Goal: Task Accomplishment & Management: Use online tool/utility

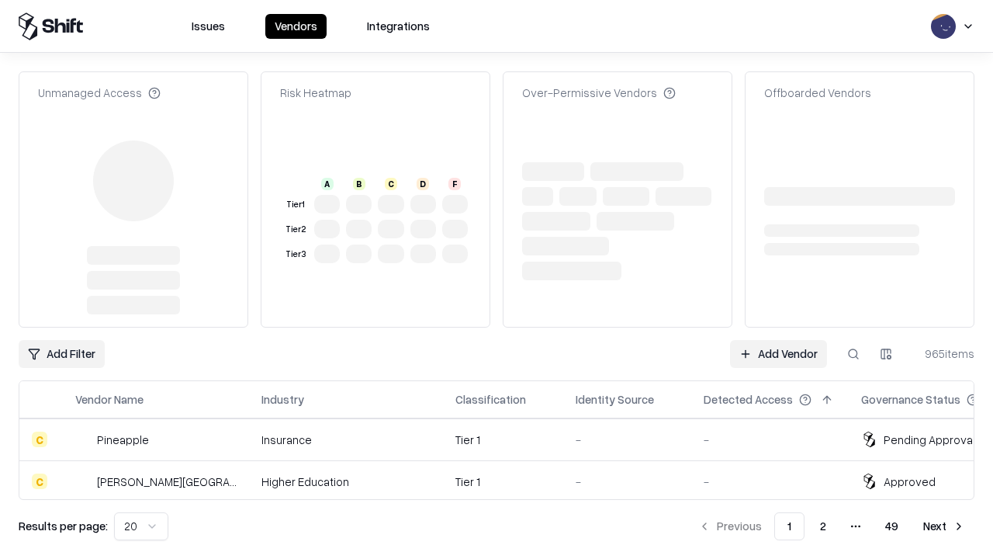
click at [778, 340] on link "Add Vendor" at bounding box center [778, 354] width 97 height 28
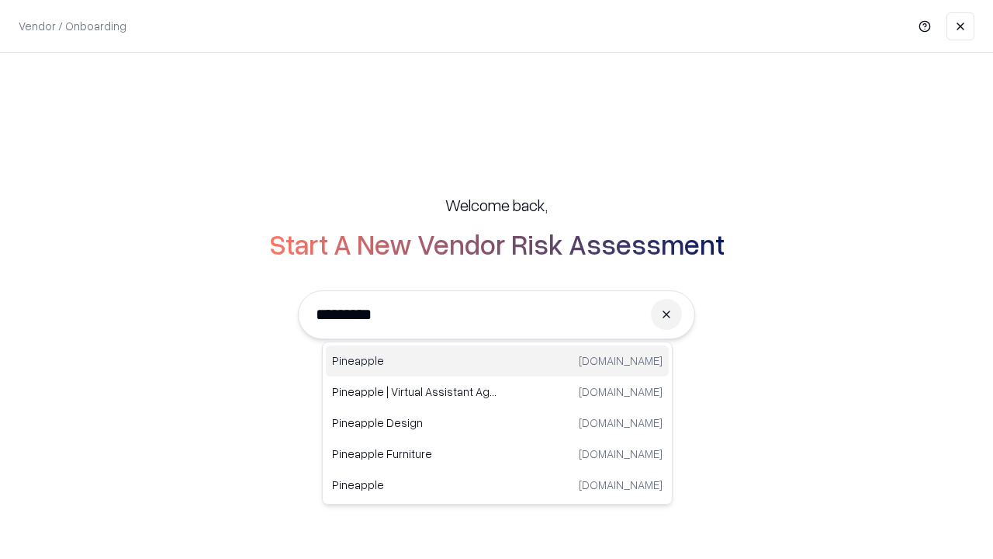
click at [497, 361] on div "Pineapple [DOMAIN_NAME]" at bounding box center [497, 360] width 343 height 31
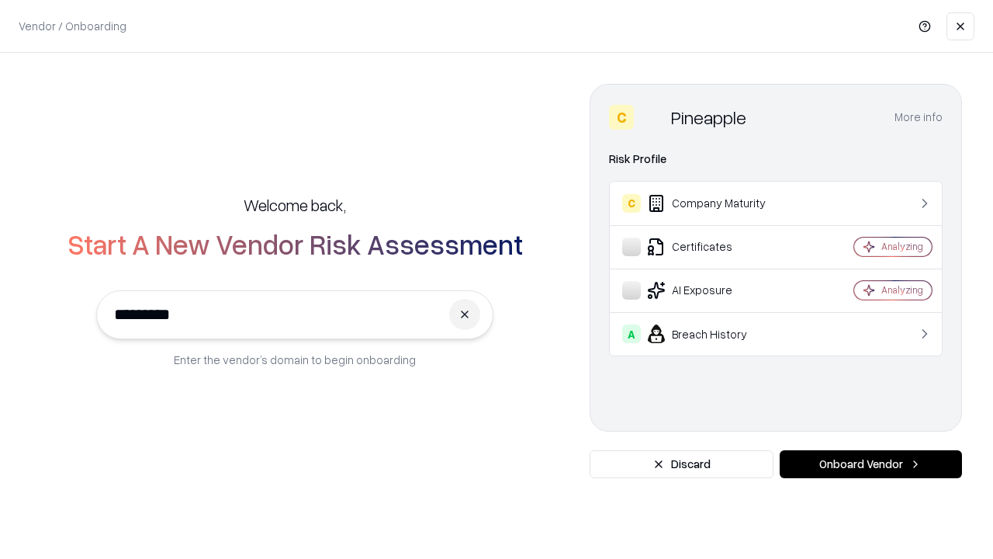
type input "*********"
click at [871, 464] on button "Onboard Vendor" at bounding box center [871, 464] width 182 height 28
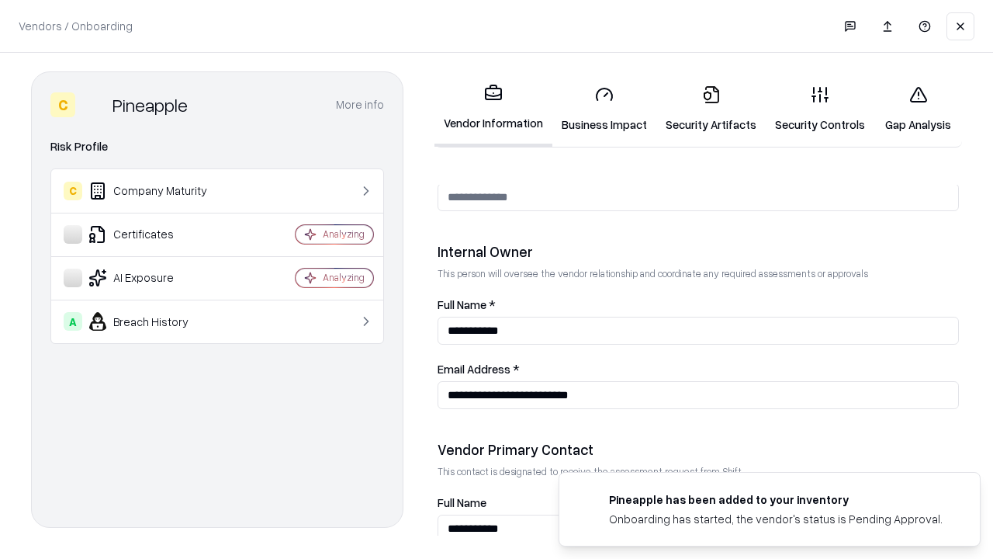
scroll to position [804, 0]
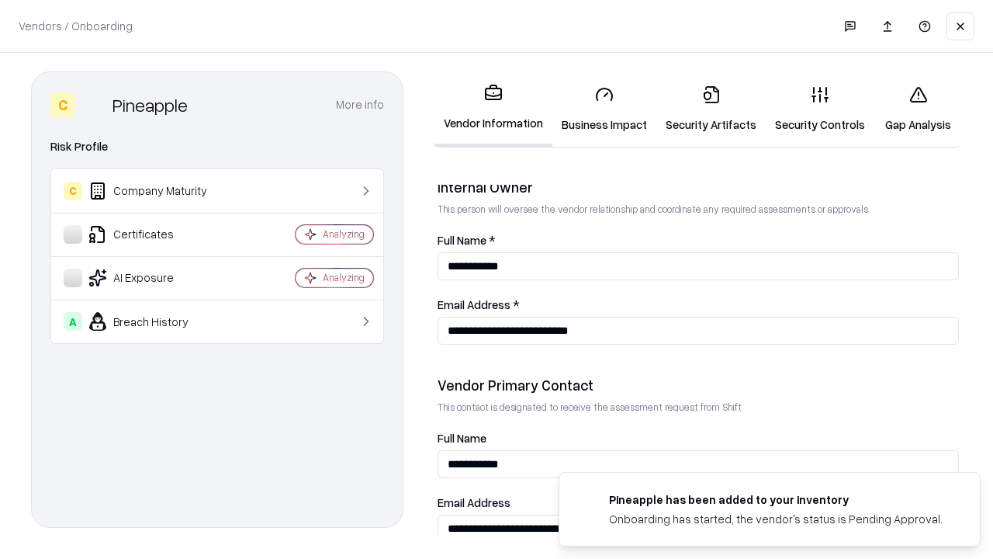
click at [711, 109] on link "Security Artifacts" at bounding box center [711, 109] width 109 height 72
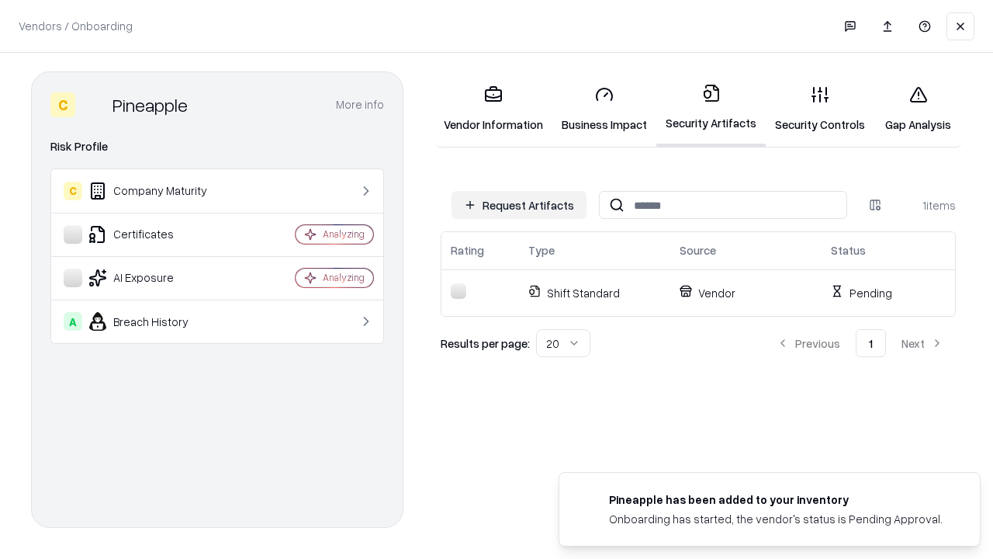
click at [519, 205] on button "Request Artifacts" at bounding box center [519, 205] width 135 height 28
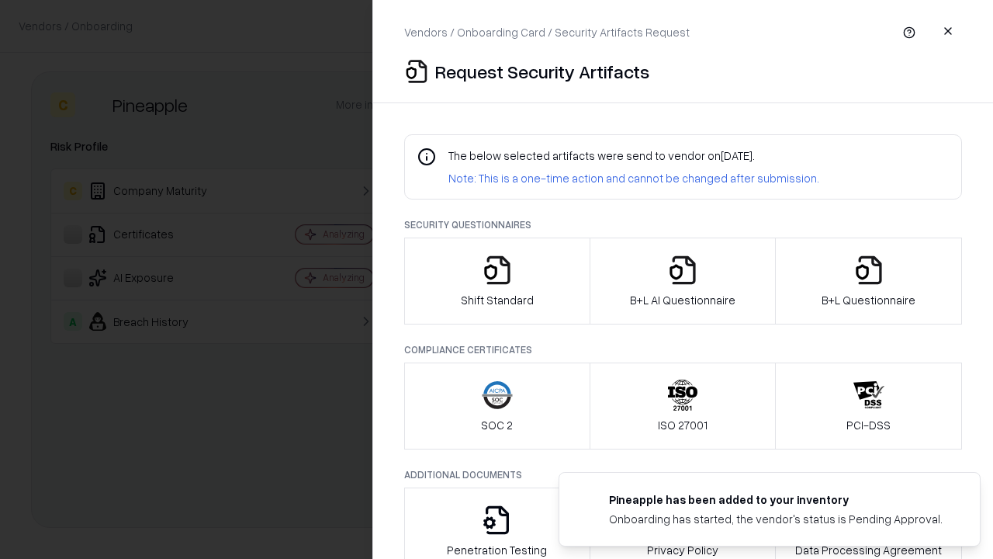
click at [868, 281] on icon "button" at bounding box center [869, 270] width 31 height 31
click at [682, 281] on icon "button" at bounding box center [682, 270] width 31 height 31
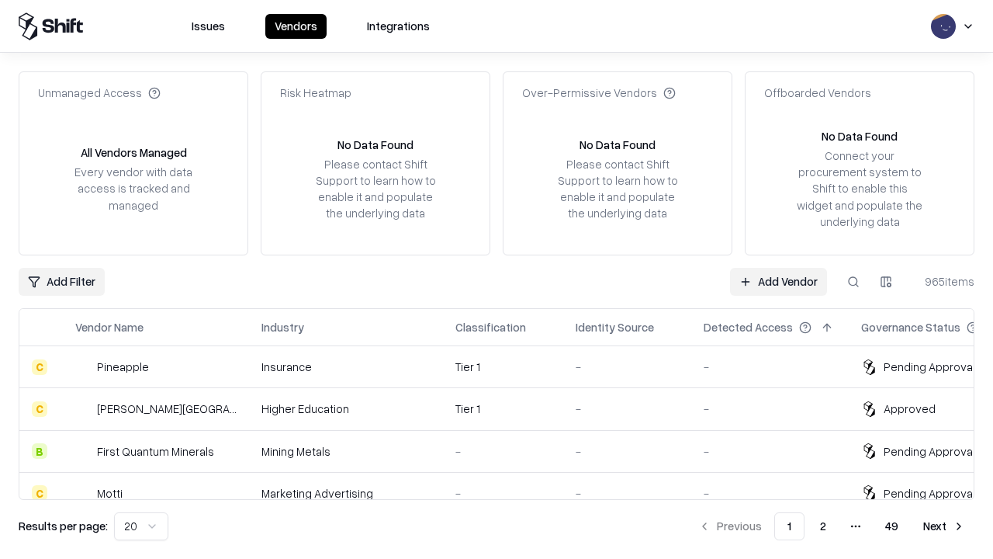
click at [778, 281] on link "Add Vendor" at bounding box center [778, 282] width 97 height 28
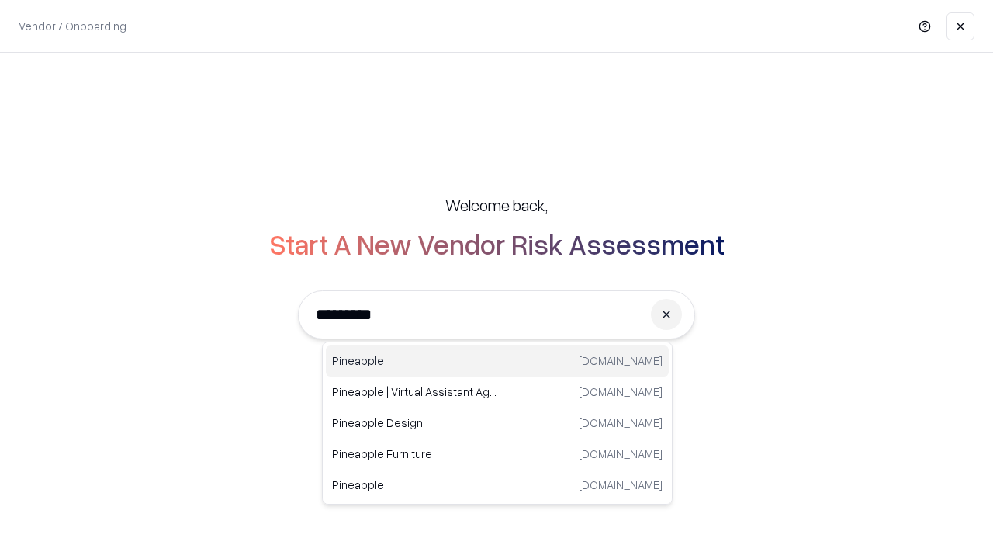
click at [497, 361] on div "Pineapple [DOMAIN_NAME]" at bounding box center [497, 360] width 343 height 31
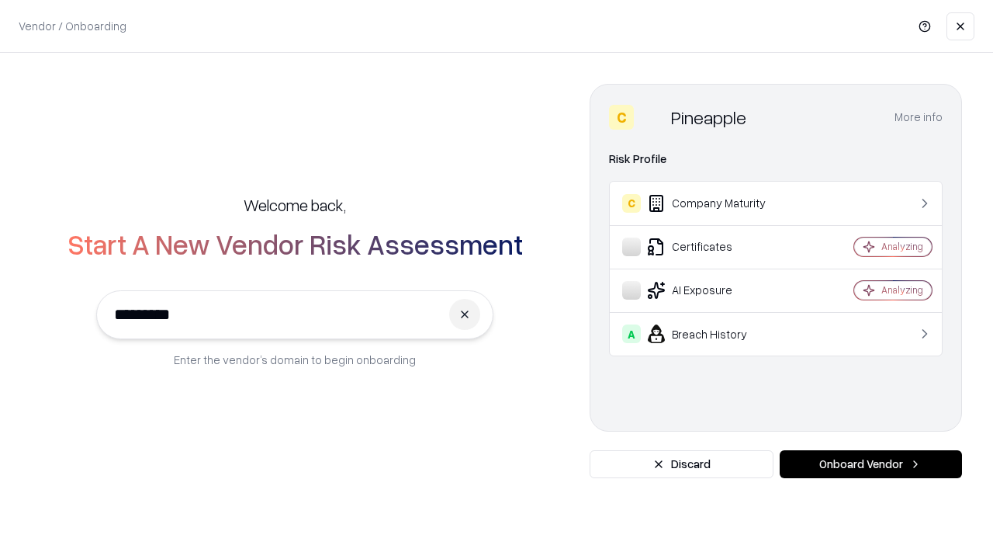
type input "*********"
click at [871, 464] on button "Onboard Vendor" at bounding box center [871, 464] width 182 height 28
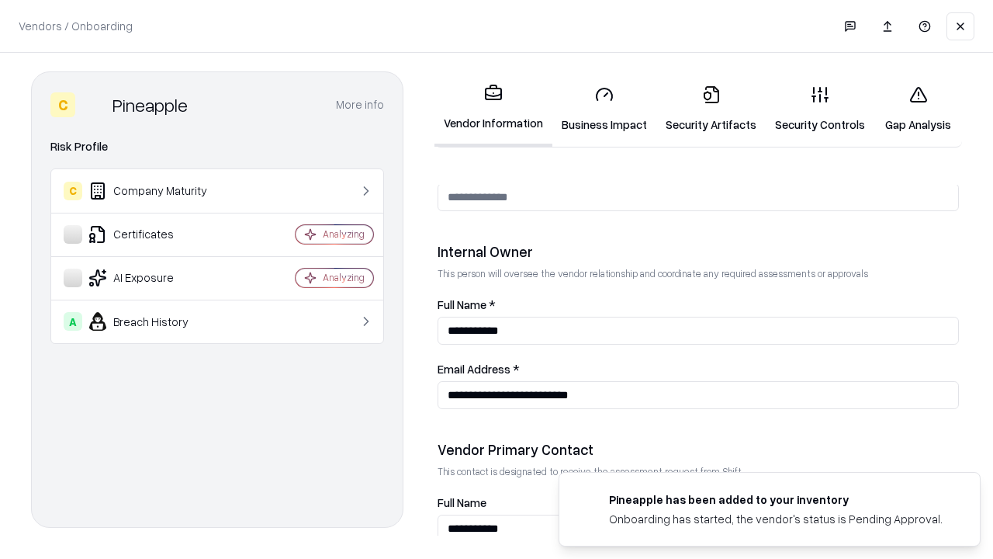
scroll to position [804, 0]
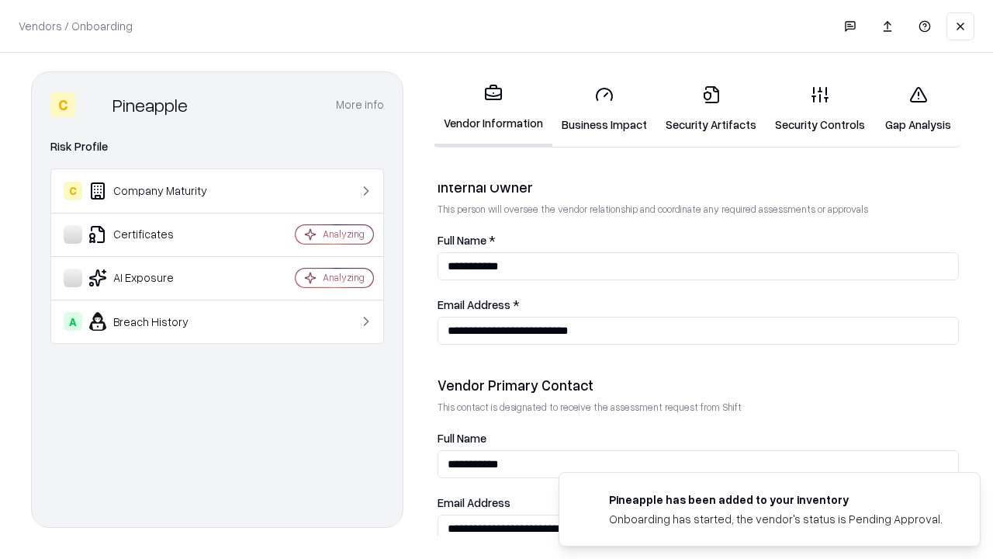
click at [918, 109] on link "Gap Analysis" at bounding box center [919, 109] width 88 height 72
